Goal: Task Accomplishment & Management: Manage account settings

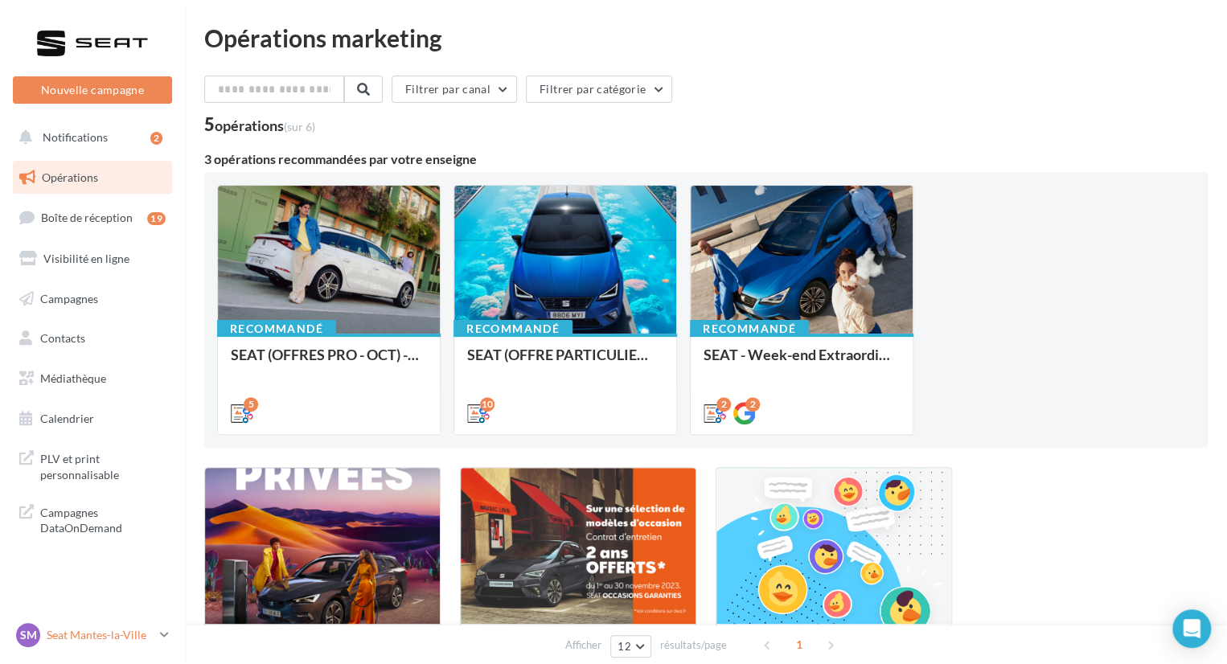
click at [121, 642] on p "Seat Mantes-la-Ville" at bounding box center [100, 635] width 107 height 16
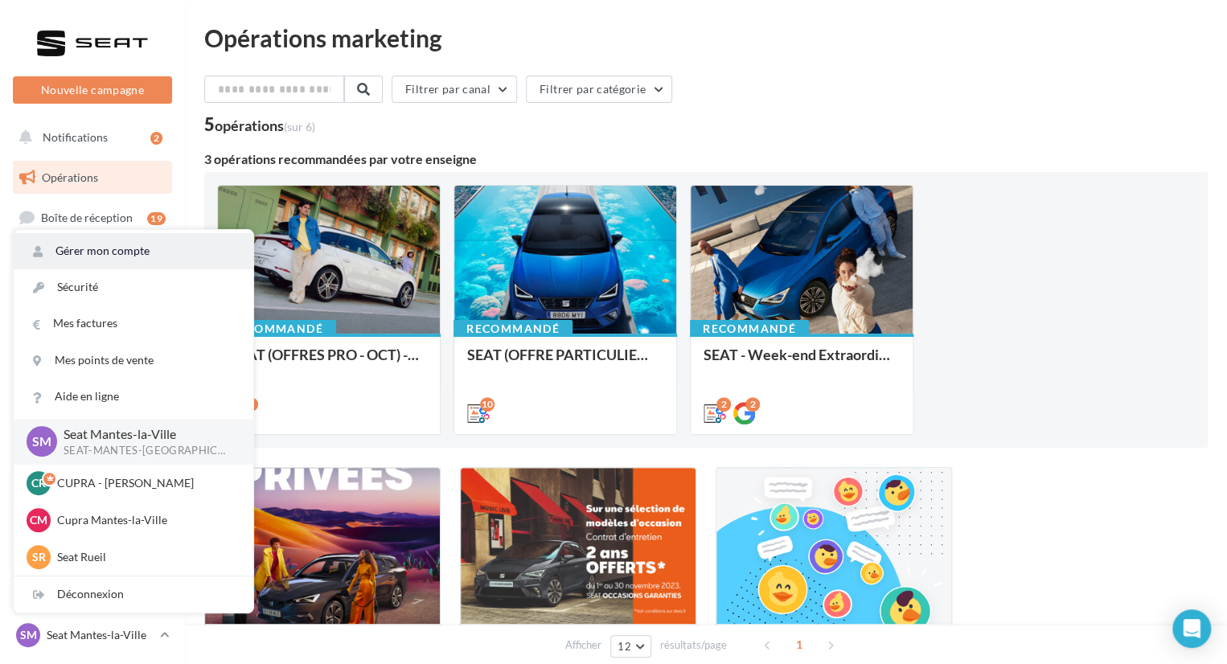
click at [121, 252] on link "Gérer mon compte" at bounding box center [134, 251] width 240 height 36
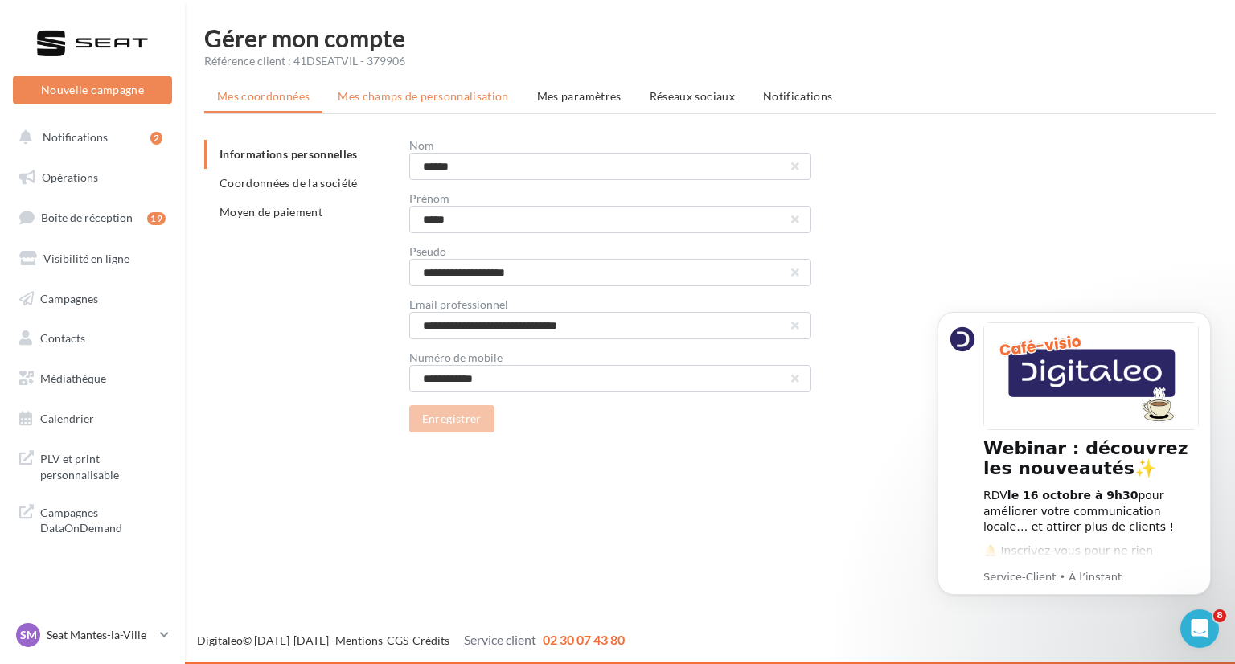
click at [397, 88] on li "Mes champs de personnalisation" at bounding box center [423, 96] width 197 height 29
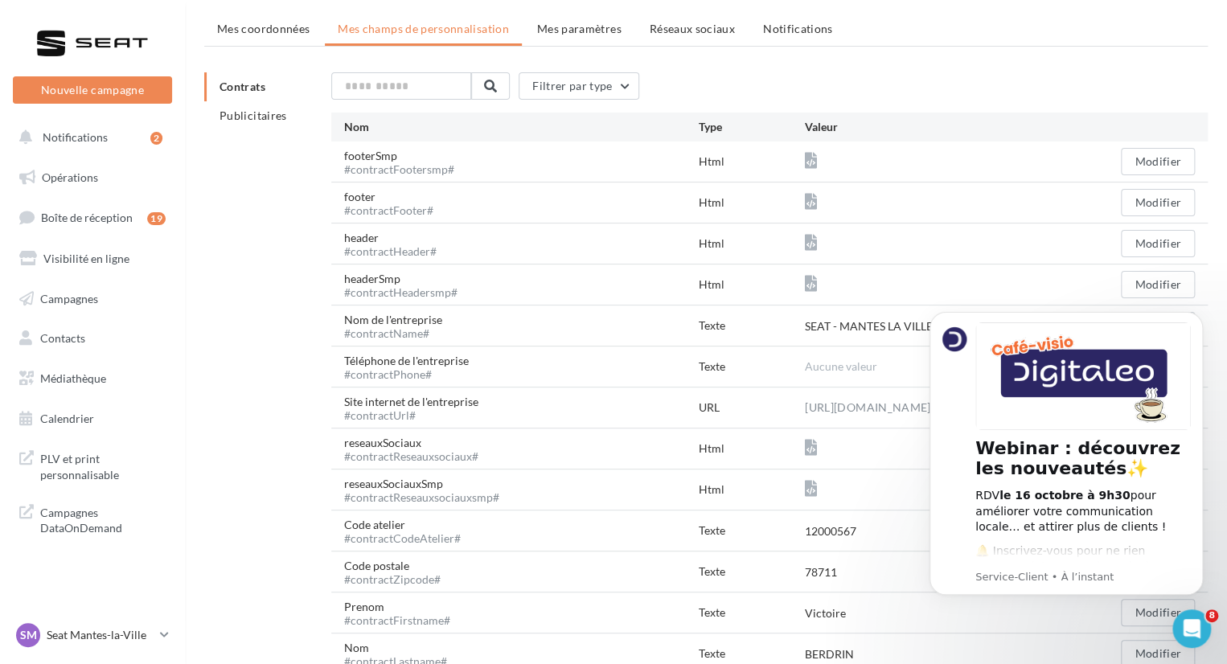
scroll to position [161, 0]
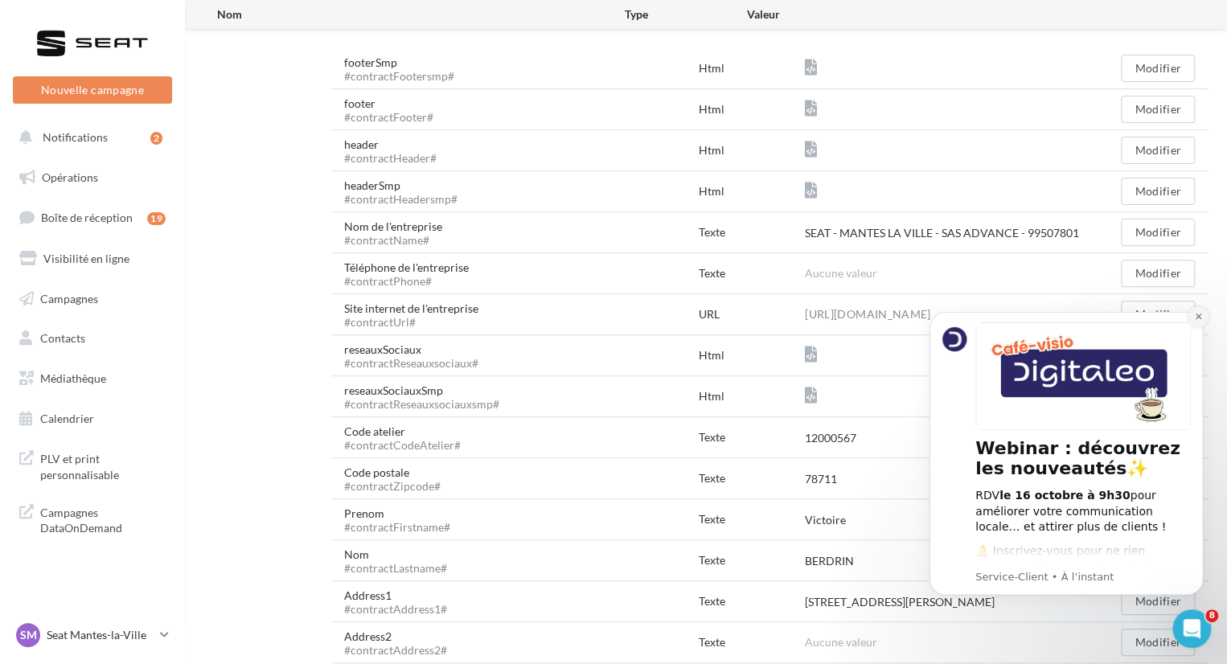
drag, startPoint x: 1193, startPoint y: 317, endPoint x: 1972, endPoint y: 674, distance: 856.9
click at [1194, 317] on icon "Dismiss notification" at bounding box center [1198, 316] width 9 height 9
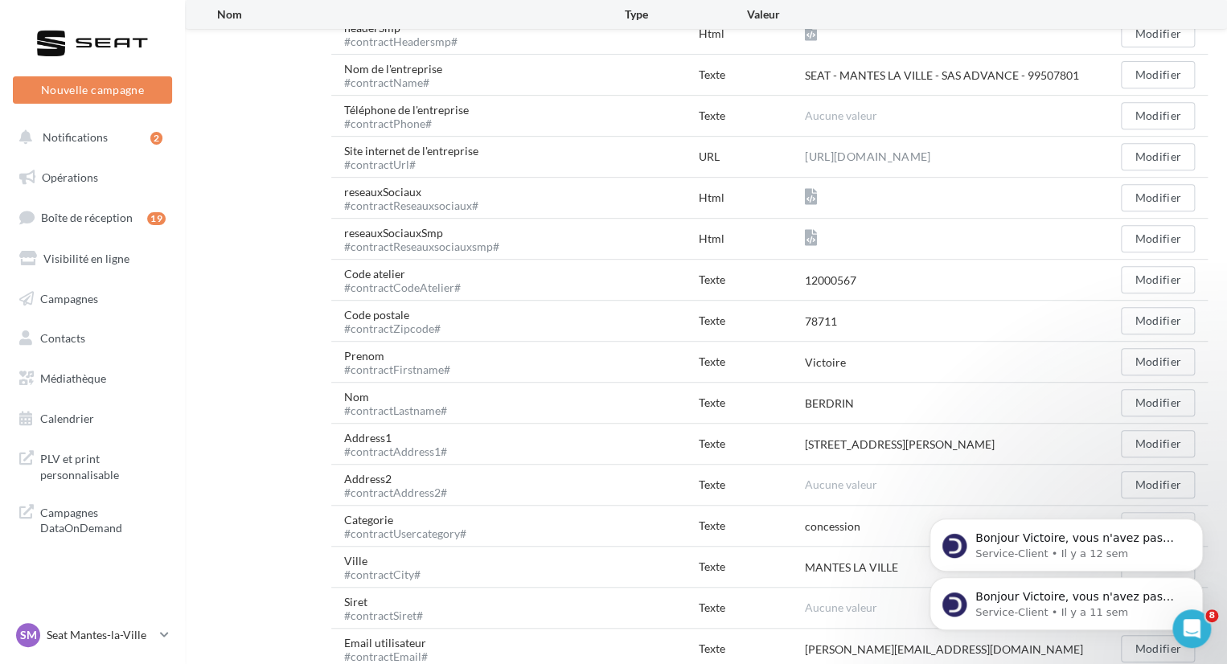
scroll to position [322, 0]
click at [1142, 338] on div "Prenom #contractFirstname# Texte Victoire Modifier" at bounding box center [769, 358] width 876 height 40
click at [1154, 351] on button "Modifier" at bounding box center [1158, 358] width 74 height 27
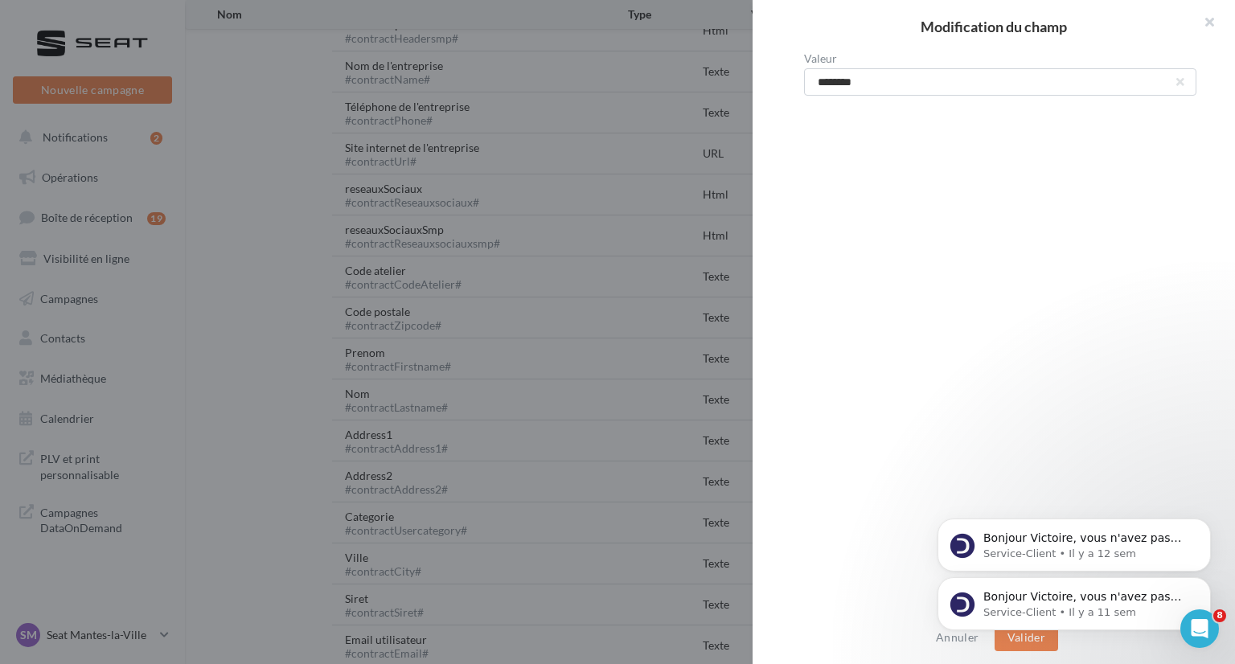
click at [843, 99] on div "Valeur ********" at bounding box center [1000, 333] width 495 height 560
click at [851, 84] on input "********" at bounding box center [1000, 81] width 392 height 27
type input "*****"
click at [1015, 637] on body "Bonjour Victoire, vous n'avez pas encore souscrit au module Marketing Direct ? …" at bounding box center [1074, 600] width 309 height 100
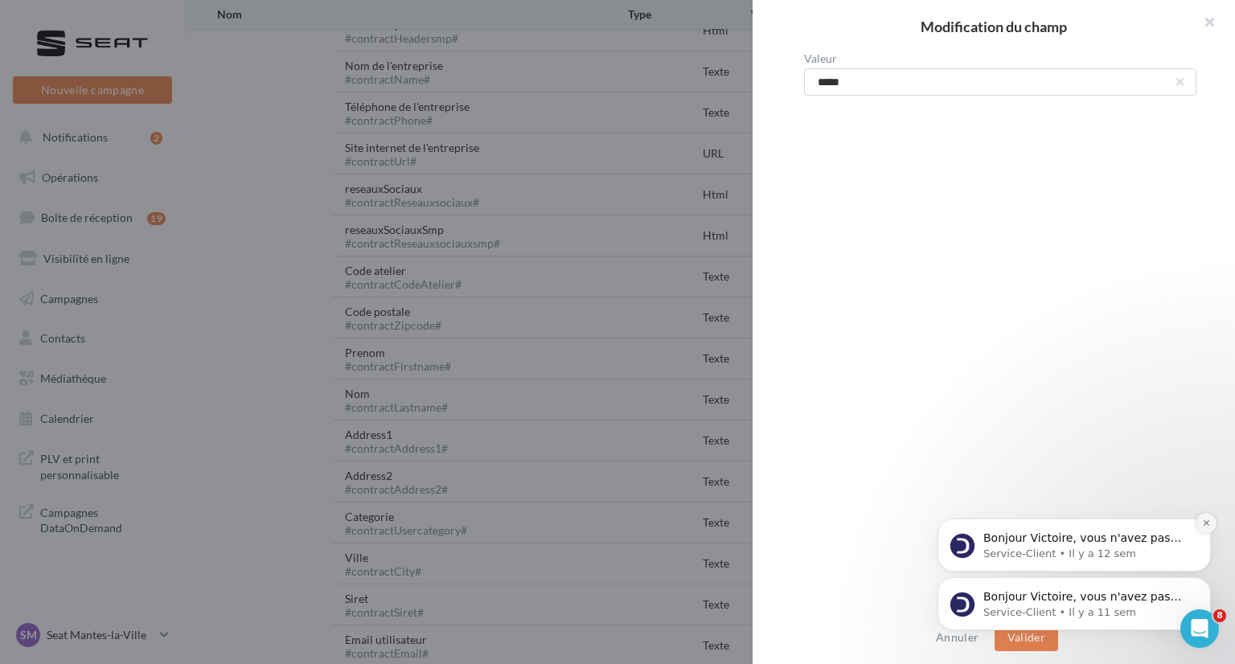
click at [1208, 527] on icon "Dismiss notification" at bounding box center [1206, 523] width 9 height 9
click at [1208, 579] on icon "Dismiss notification" at bounding box center [1206, 581] width 9 height 9
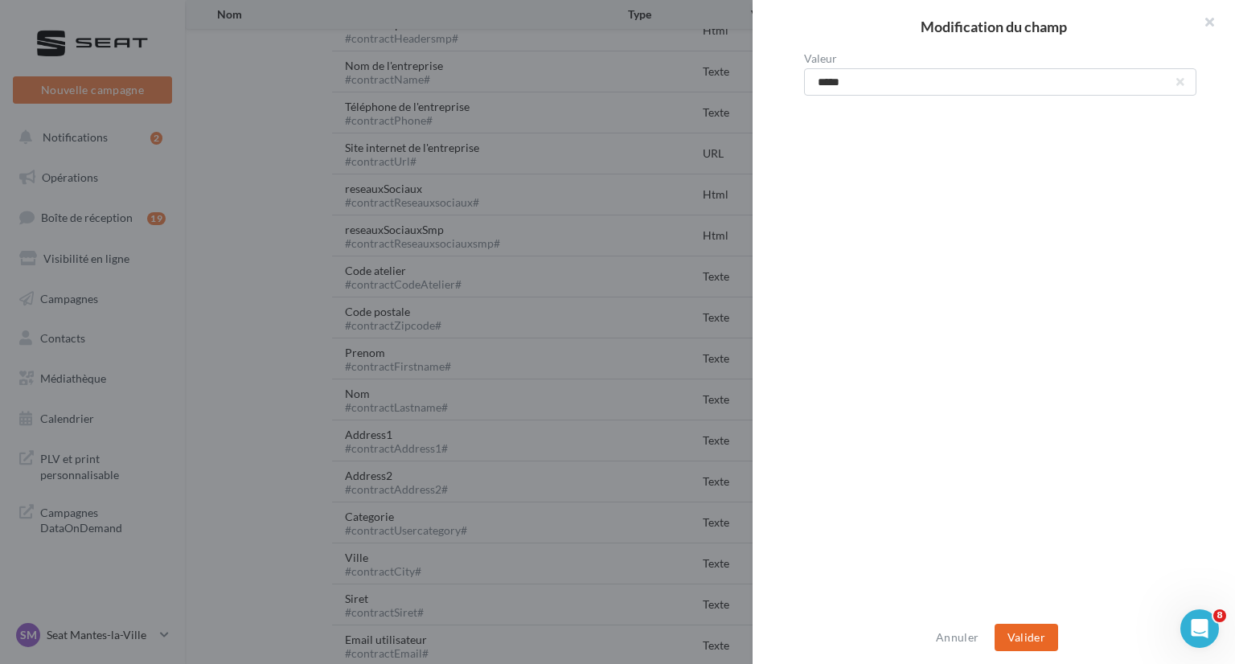
click at [1013, 629] on button "Valider" at bounding box center [1026, 637] width 64 height 27
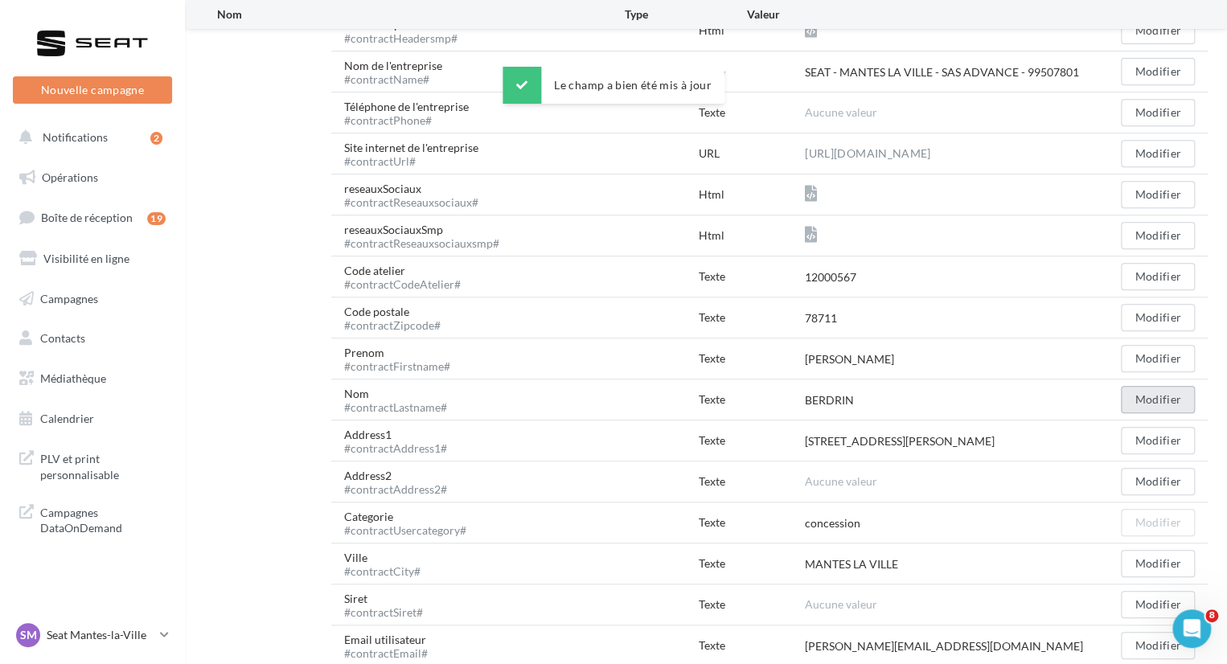
click at [1169, 393] on button "Modifier" at bounding box center [1158, 399] width 74 height 27
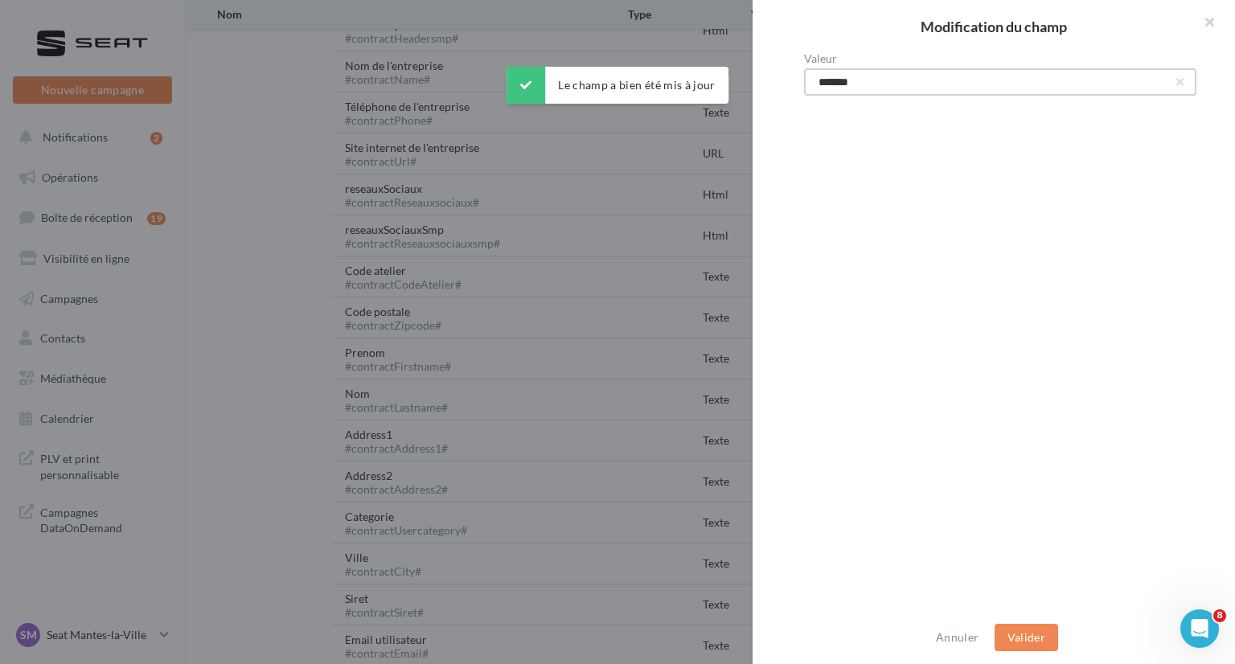
click at [887, 76] on input "*******" at bounding box center [1000, 81] width 392 height 27
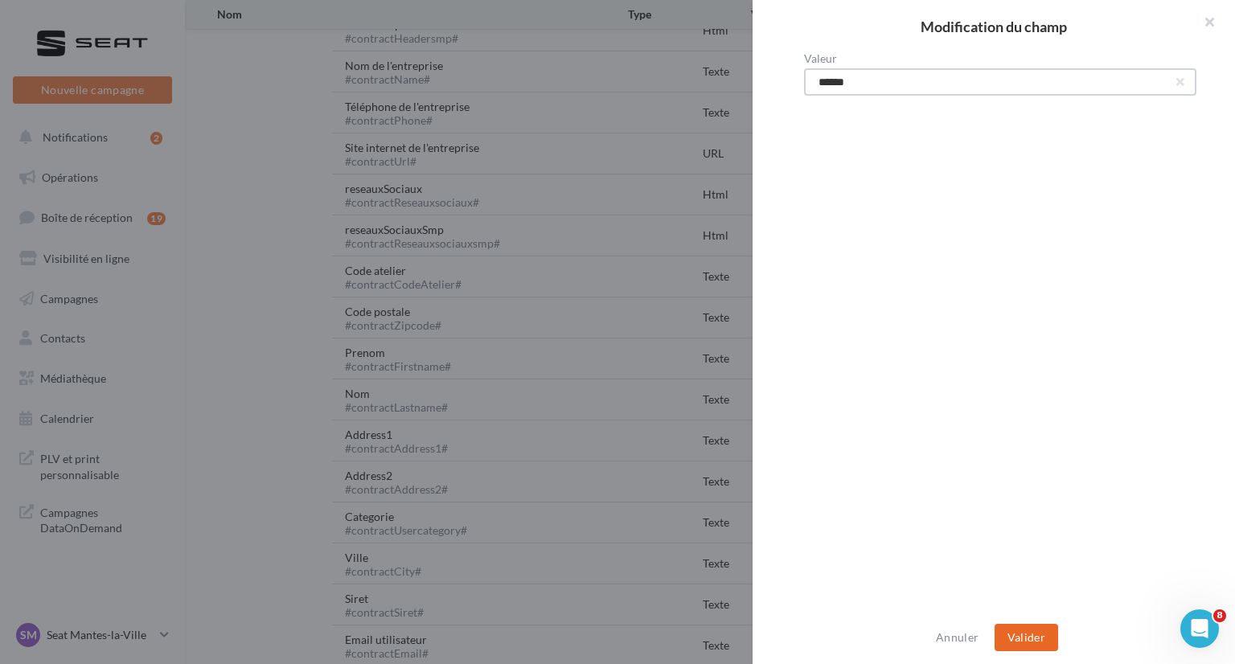
type input "******"
click at [1018, 628] on button "Valider" at bounding box center [1026, 637] width 64 height 27
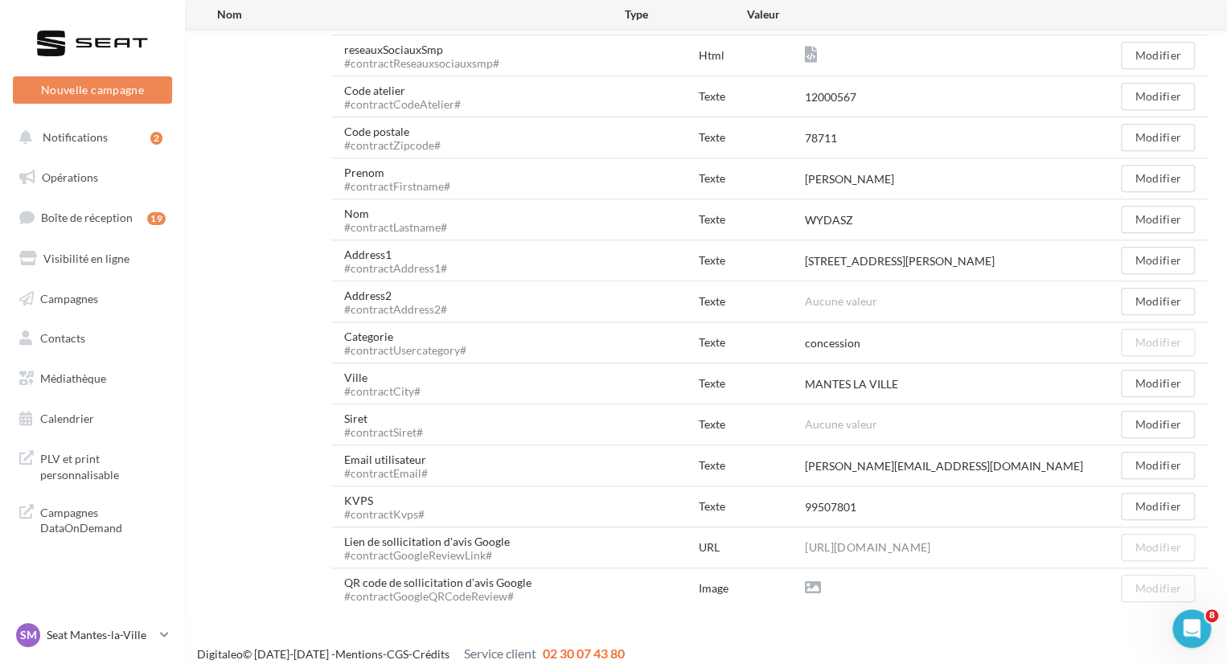
scroll to position [511, 0]
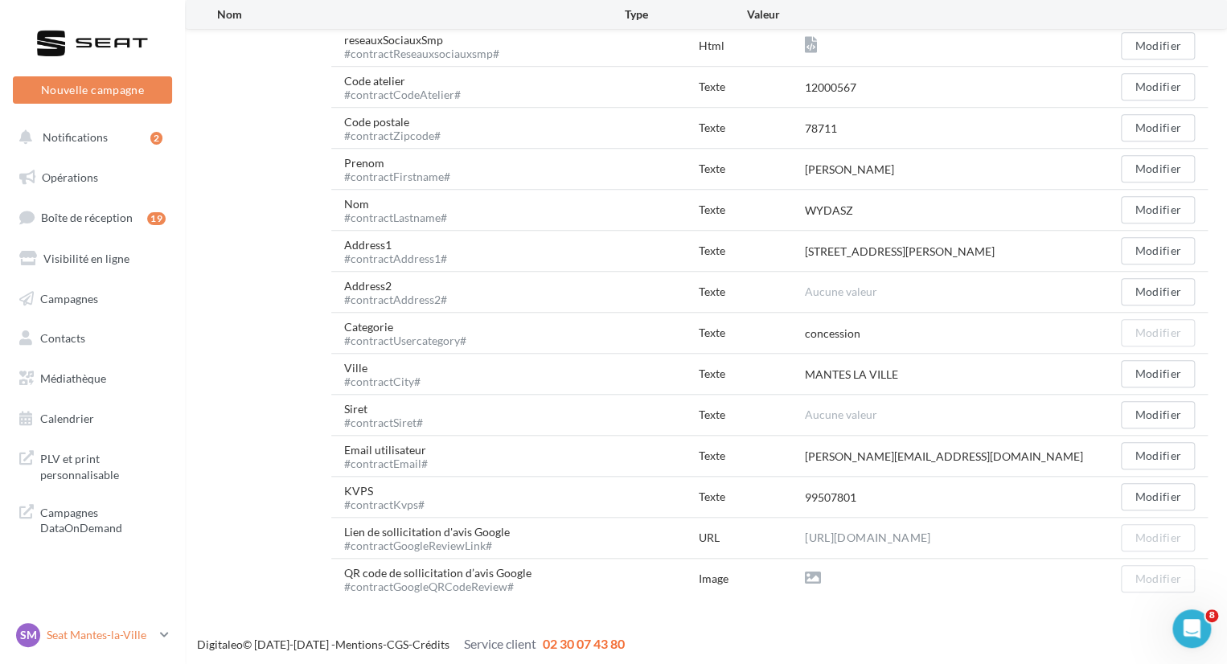
click at [47, 641] on p "Seat Mantes-la-Ville" at bounding box center [100, 635] width 107 height 16
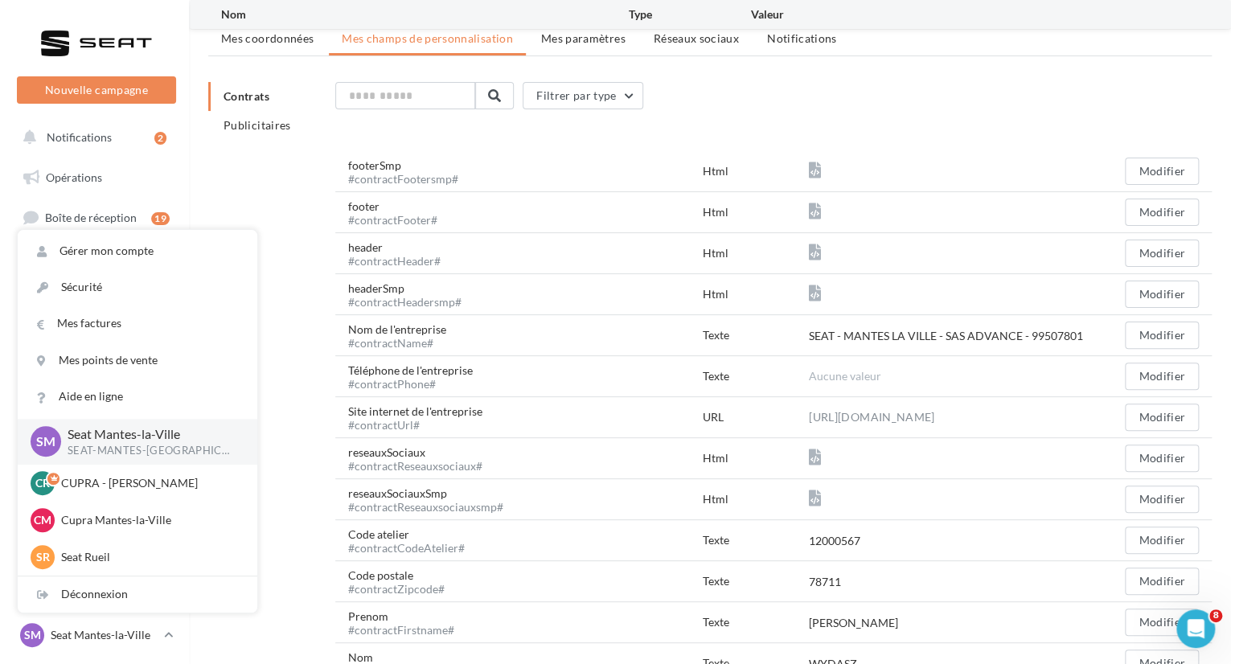
scroll to position [0, 0]
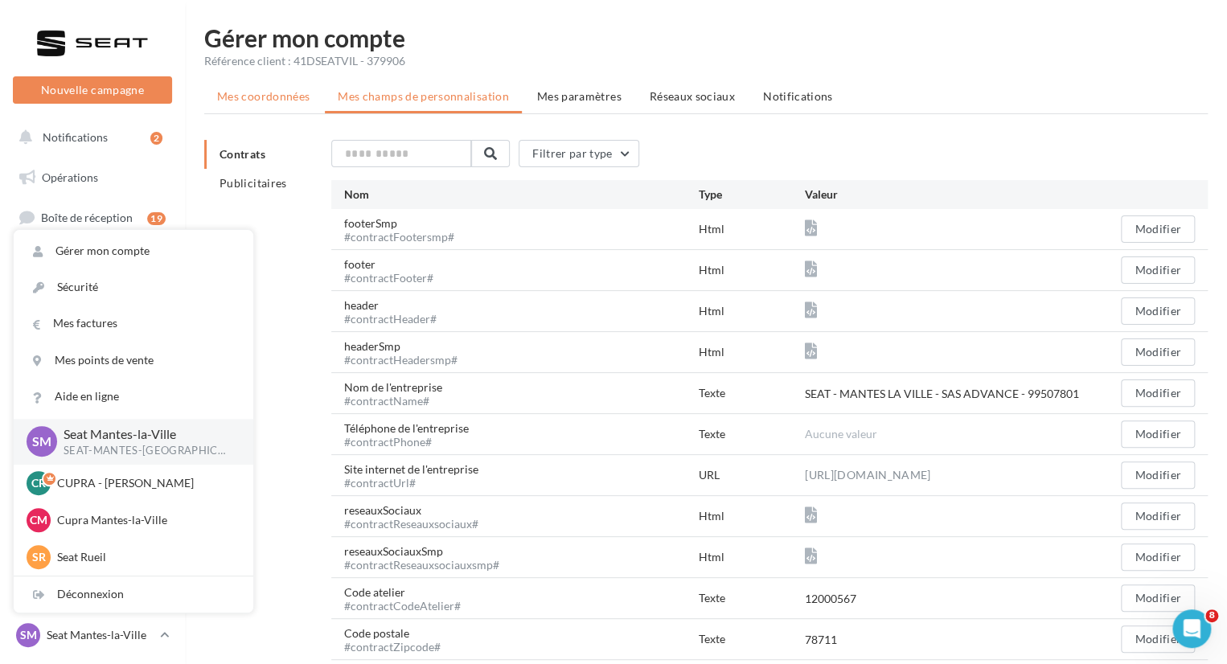
click at [296, 92] on span "Mes coordonnées" at bounding box center [263, 96] width 92 height 14
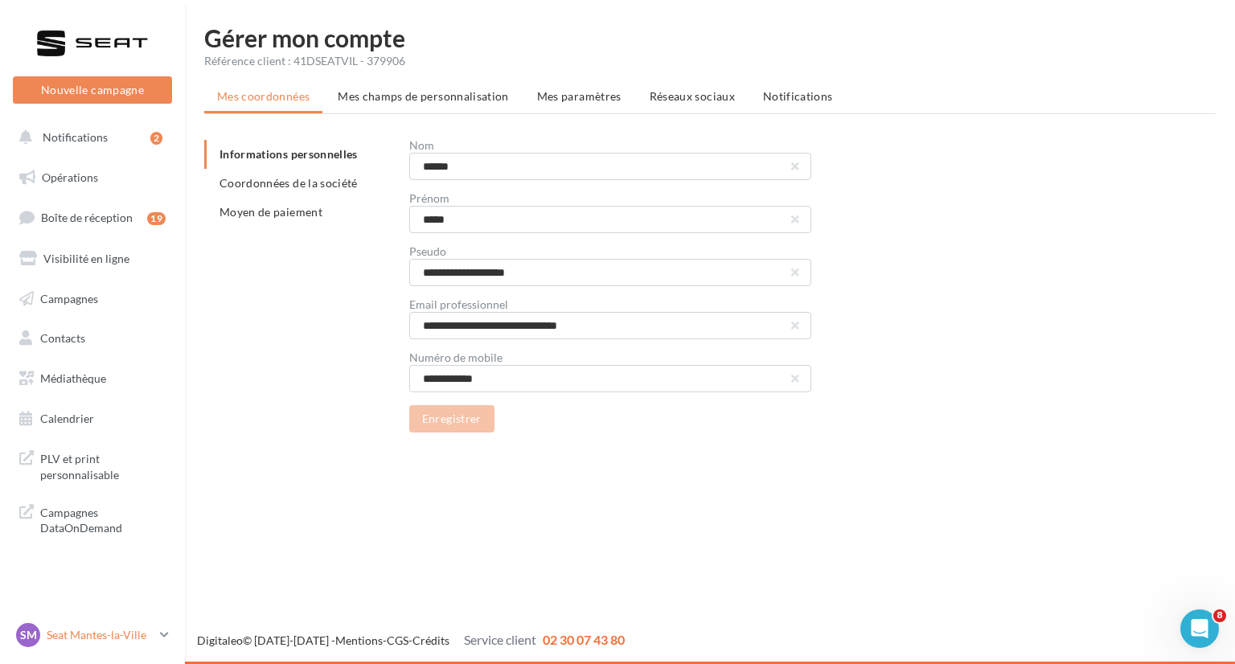
click at [66, 631] on p "Seat Mantes-la-Ville" at bounding box center [100, 635] width 107 height 16
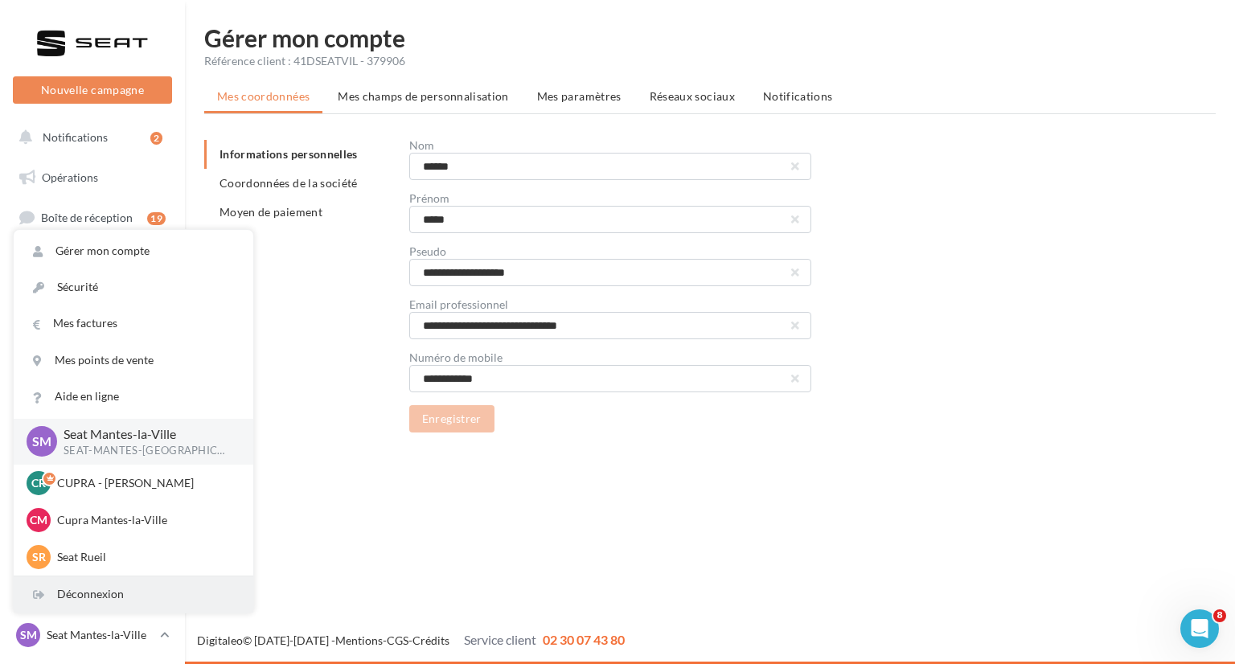
click at [82, 595] on div "Déconnexion" at bounding box center [134, 594] width 240 height 36
